Goal: Information Seeking & Learning: Check status

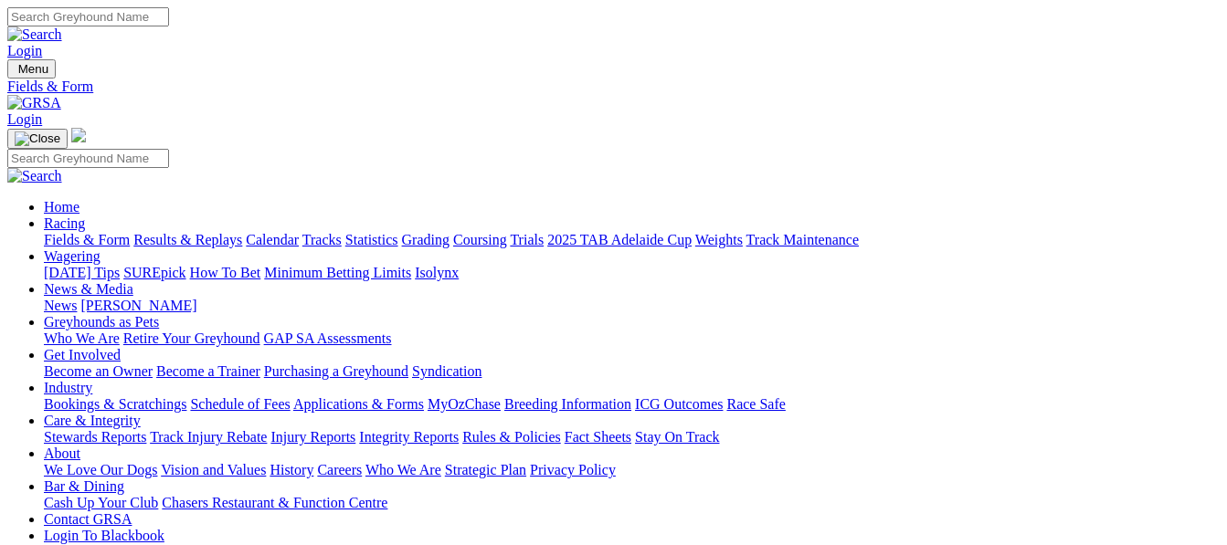
click at [239, 232] on link "Results & Replays" at bounding box center [187, 240] width 109 height 16
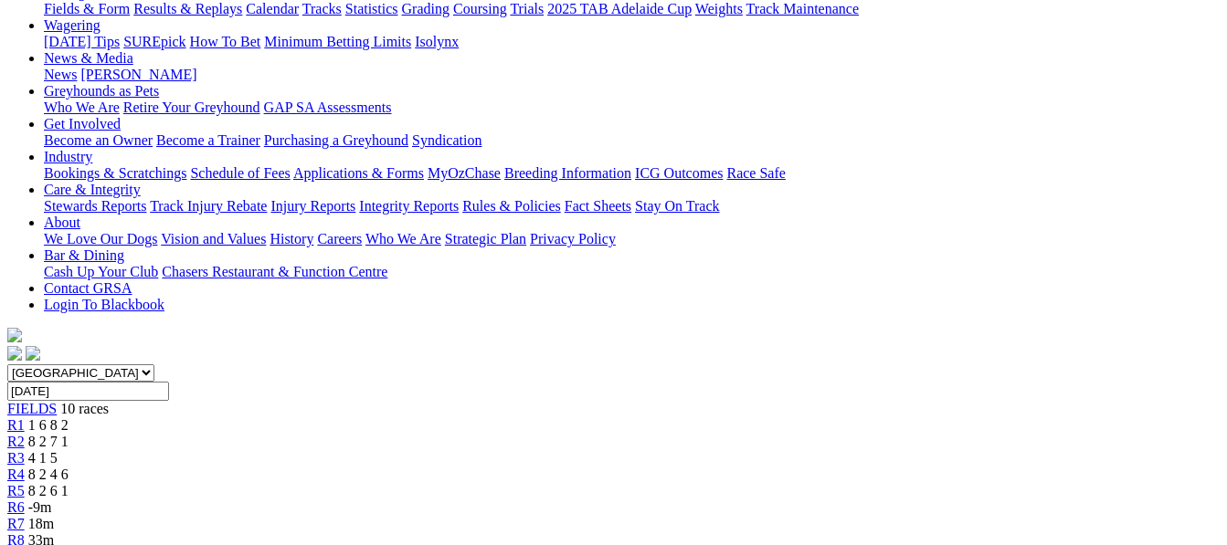
scroll to position [183, 0]
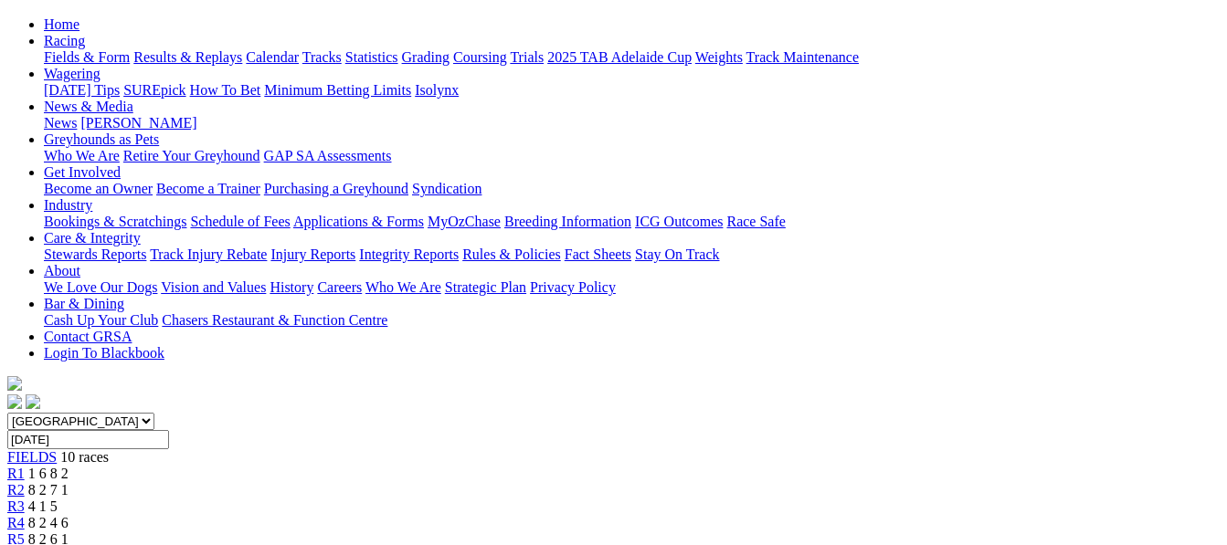
click at [69, 482] on span "8 2 7 1" at bounding box center [48, 490] width 40 height 16
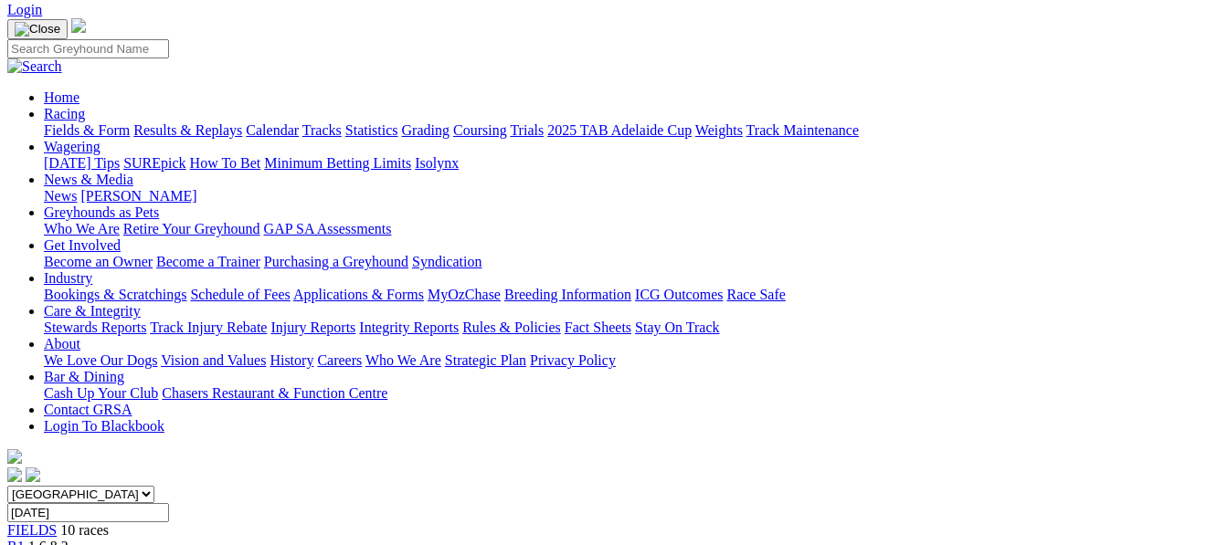
scroll to position [85, 0]
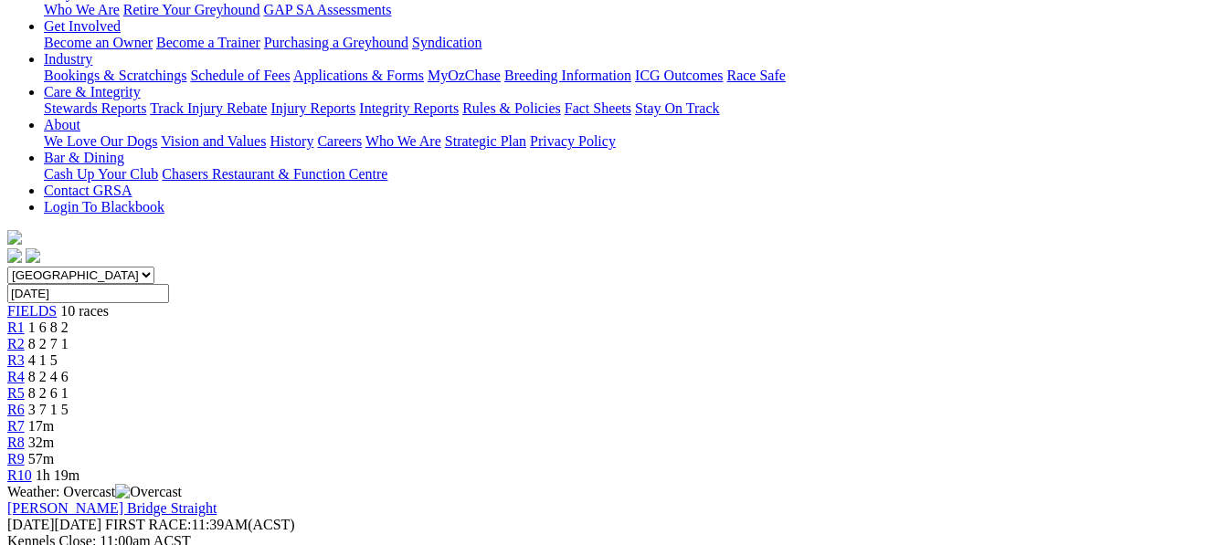
scroll to position [243, 0]
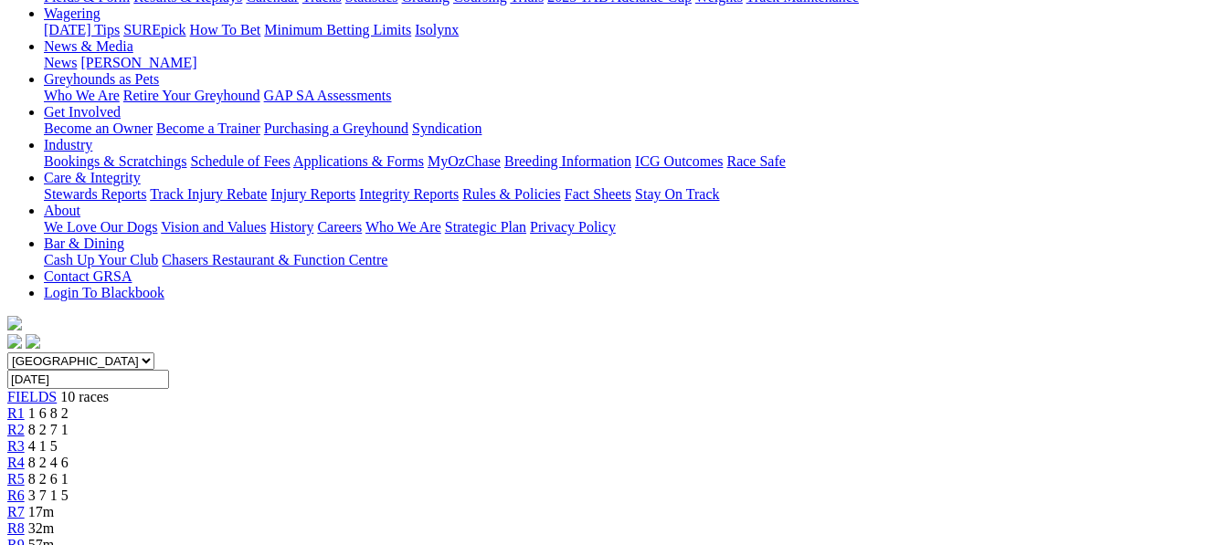
click at [69, 455] on span "8 2 4 6" at bounding box center [48, 463] width 40 height 16
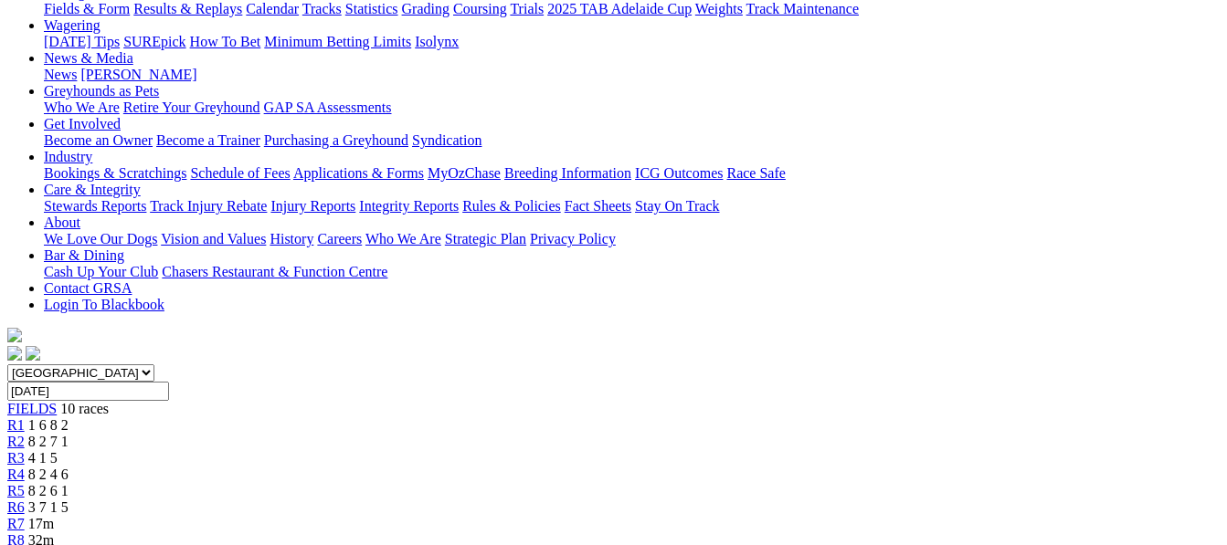
scroll to position [159, 0]
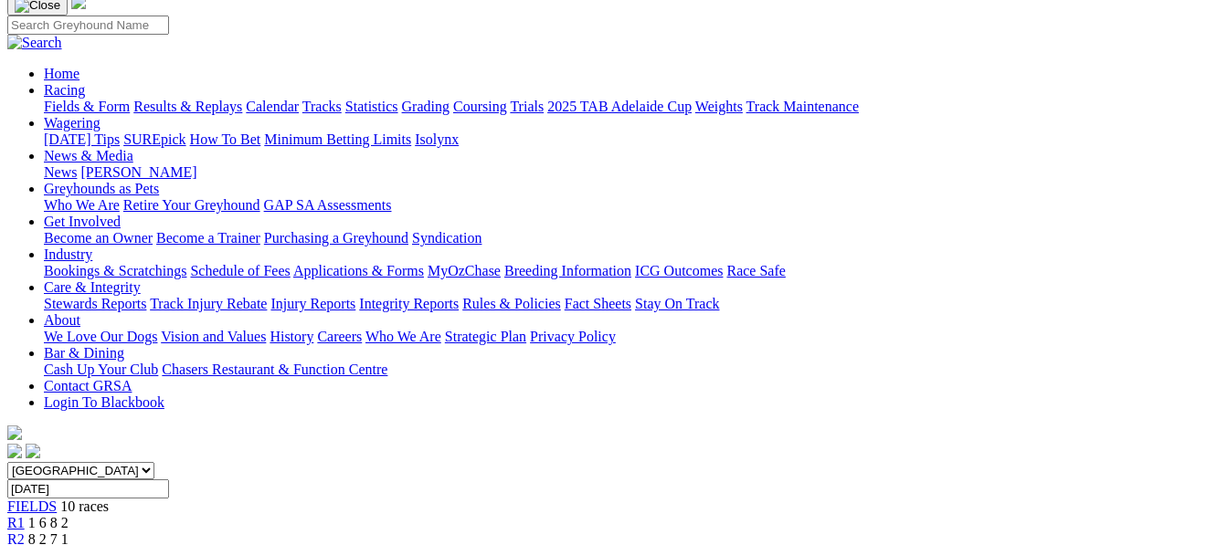
scroll to position [73, 0]
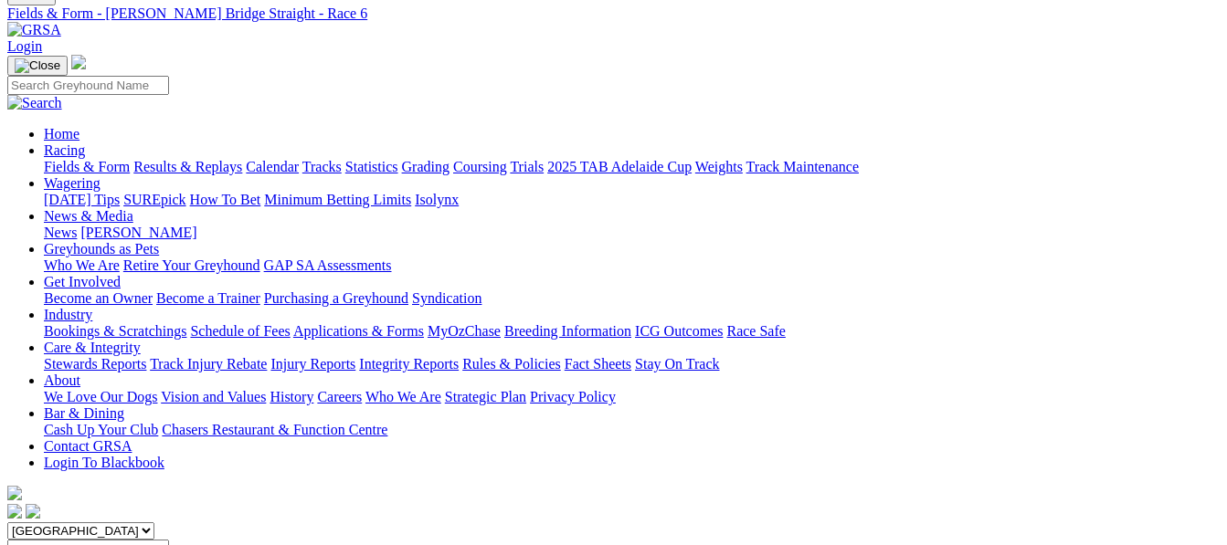
click at [89, 159] on link "Fields & Form" at bounding box center [87, 167] width 86 height 16
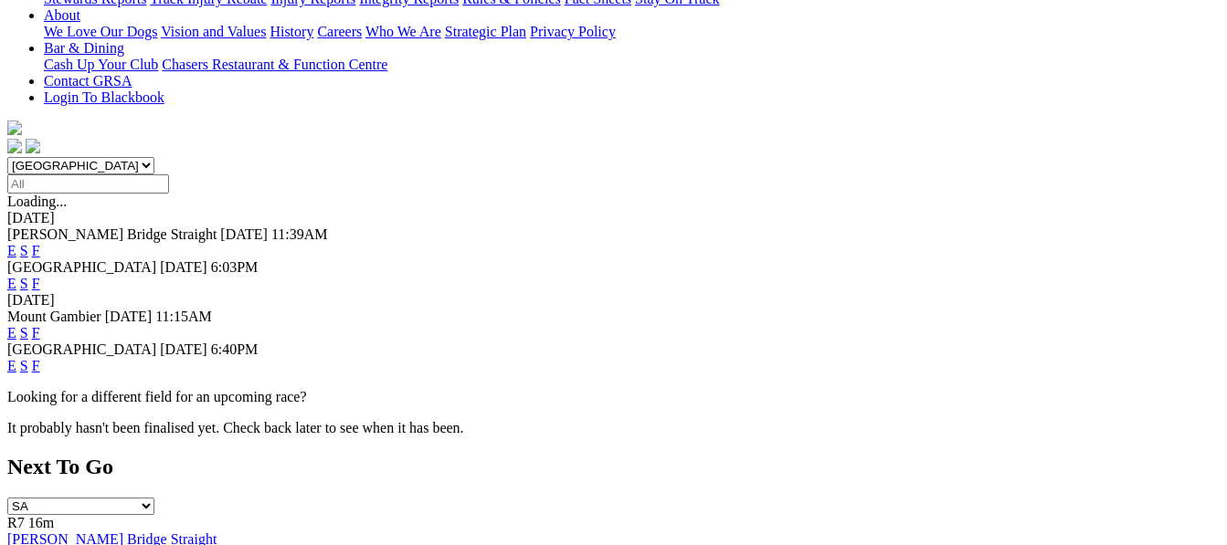
scroll to position [512, 0]
